Goal: Connect with others: Connect with others

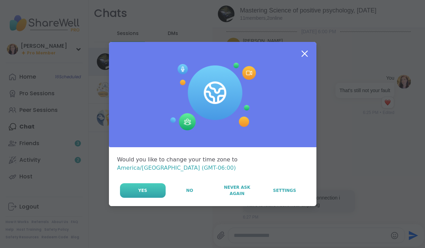
scroll to position [545, 0]
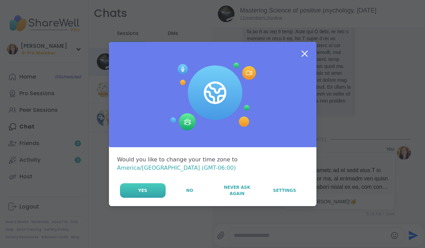
click at [145, 187] on span "Yes" at bounding box center [142, 190] width 9 height 6
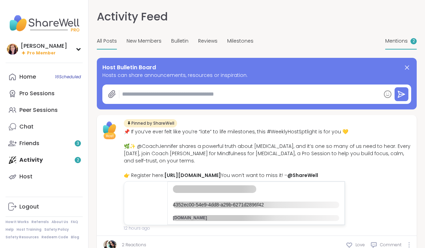
click at [390, 40] on span "Mentions" at bounding box center [396, 40] width 22 height 7
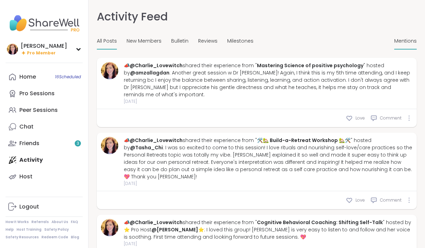
click at [111, 41] on span "All Posts" at bounding box center [107, 40] width 20 height 7
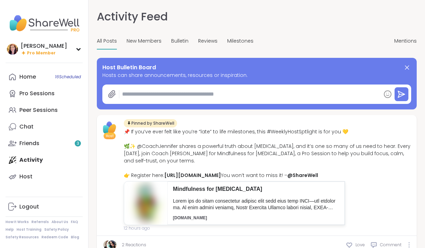
type textarea "*"
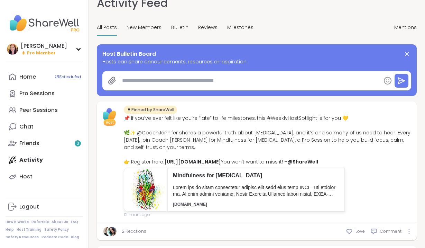
scroll to position [14, 0]
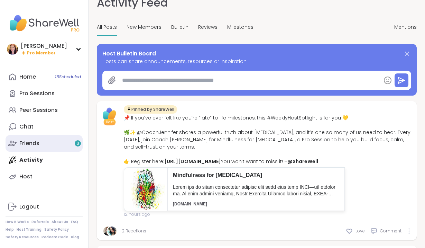
click at [36, 145] on div "Friends 3" at bounding box center [29, 143] width 20 height 8
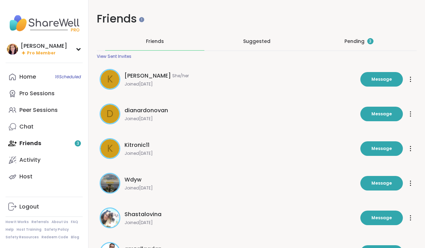
click at [349, 40] on div "Pending 3" at bounding box center [359, 41] width 29 height 7
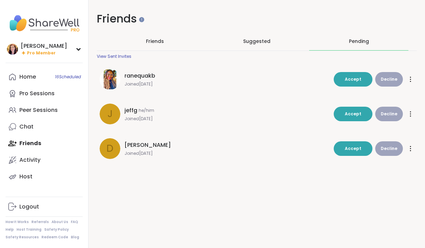
click at [110, 82] on img at bounding box center [110, 79] width 21 height 21
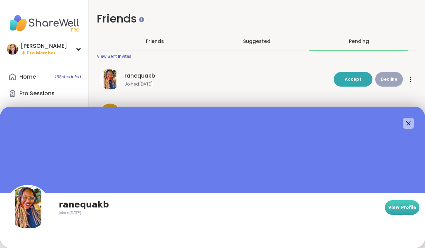
click at [411, 207] on span "View Profile" at bounding box center [403, 207] width 28 height 6
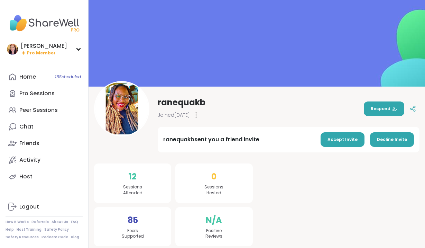
scroll to position [5, 0]
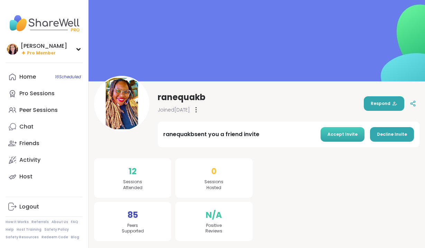
click at [348, 135] on span "Accept Invite" at bounding box center [343, 134] width 30 height 6
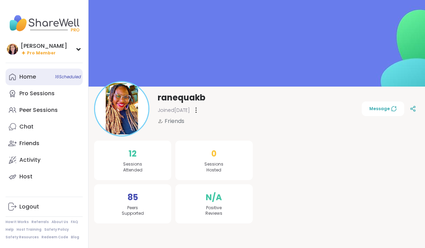
click at [26, 71] on link "Home 16 Scheduled" at bounding box center [44, 77] width 77 height 17
